Goal: Find specific page/section: Find specific page/section

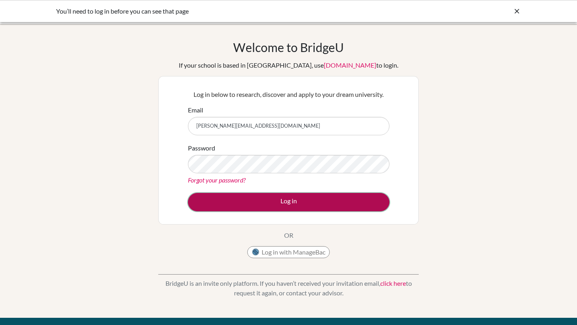
click at [312, 206] on button "Log in" at bounding box center [288, 202] width 201 height 18
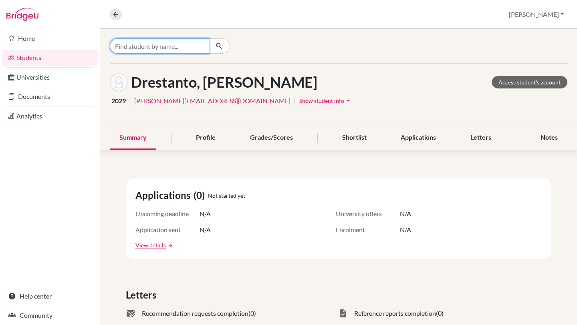
click at [169, 46] on input "Find student by name..." at bounding box center [159, 45] width 99 height 15
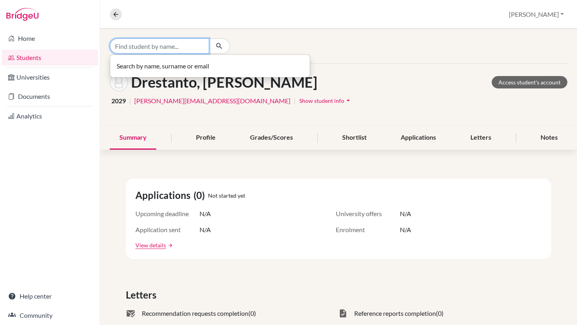
paste input "Alexandria [PERSON_NAME]"
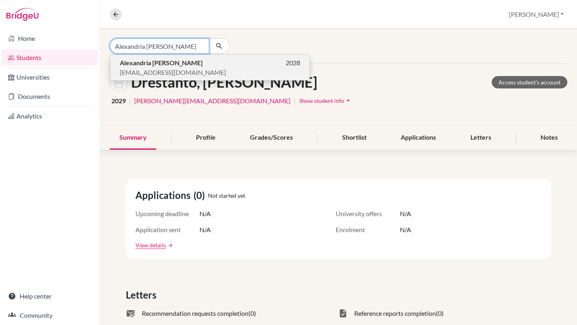
type input "Alexandria [PERSON_NAME]"
click at [171, 74] on span "[EMAIL_ADDRESS][DOMAIN_NAME]" at bounding box center [173, 73] width 106 height 10
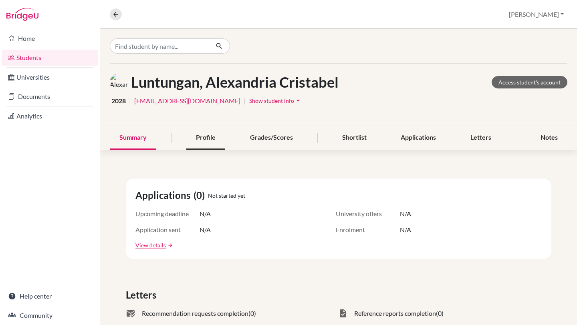
click at [209, 137] on div "Profile" at bounding box center [205, 138] width 39 height 24
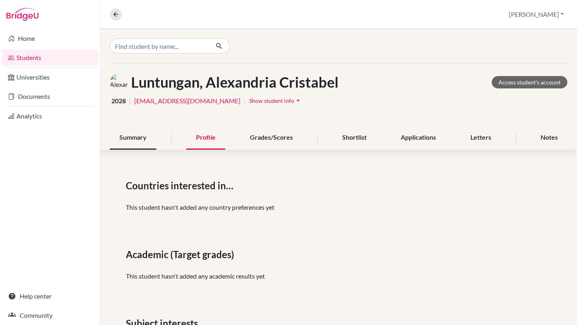
click at [124, 133] on div "Summary" at bounding box center [133, 138] width 46 height 24
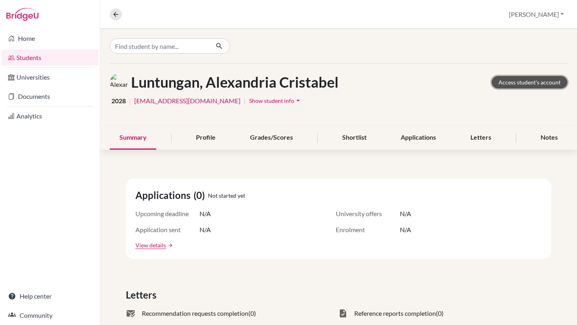
click at [521, 82] on link "Access student's account" at bounding box center [529, 82] width 76 height 12
